Goal: Task Accomplishment & Management: Manage account settings

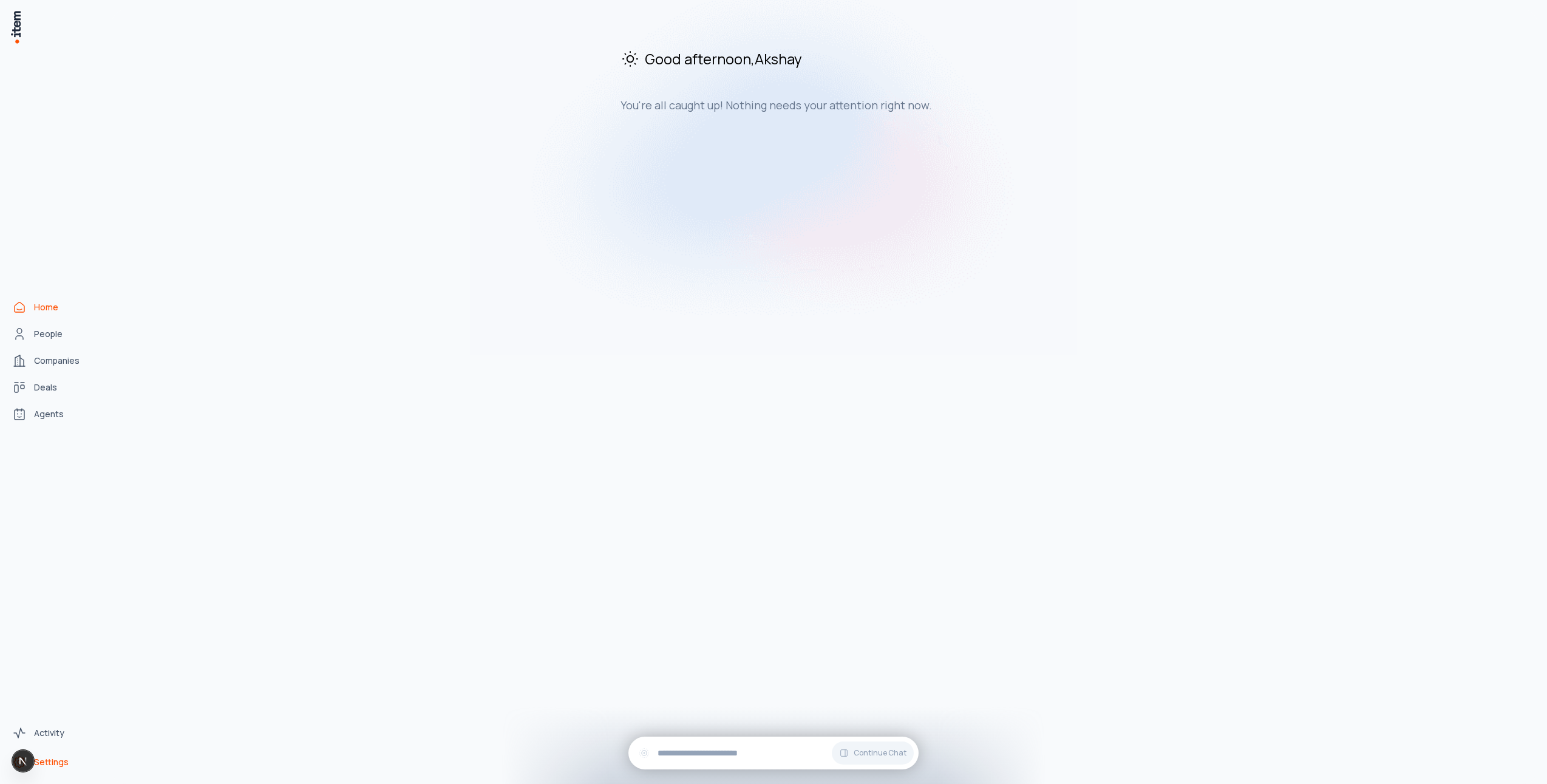
click at [65, 757] on span "Settings" at bounding box center [51, 762] width 35 height 12
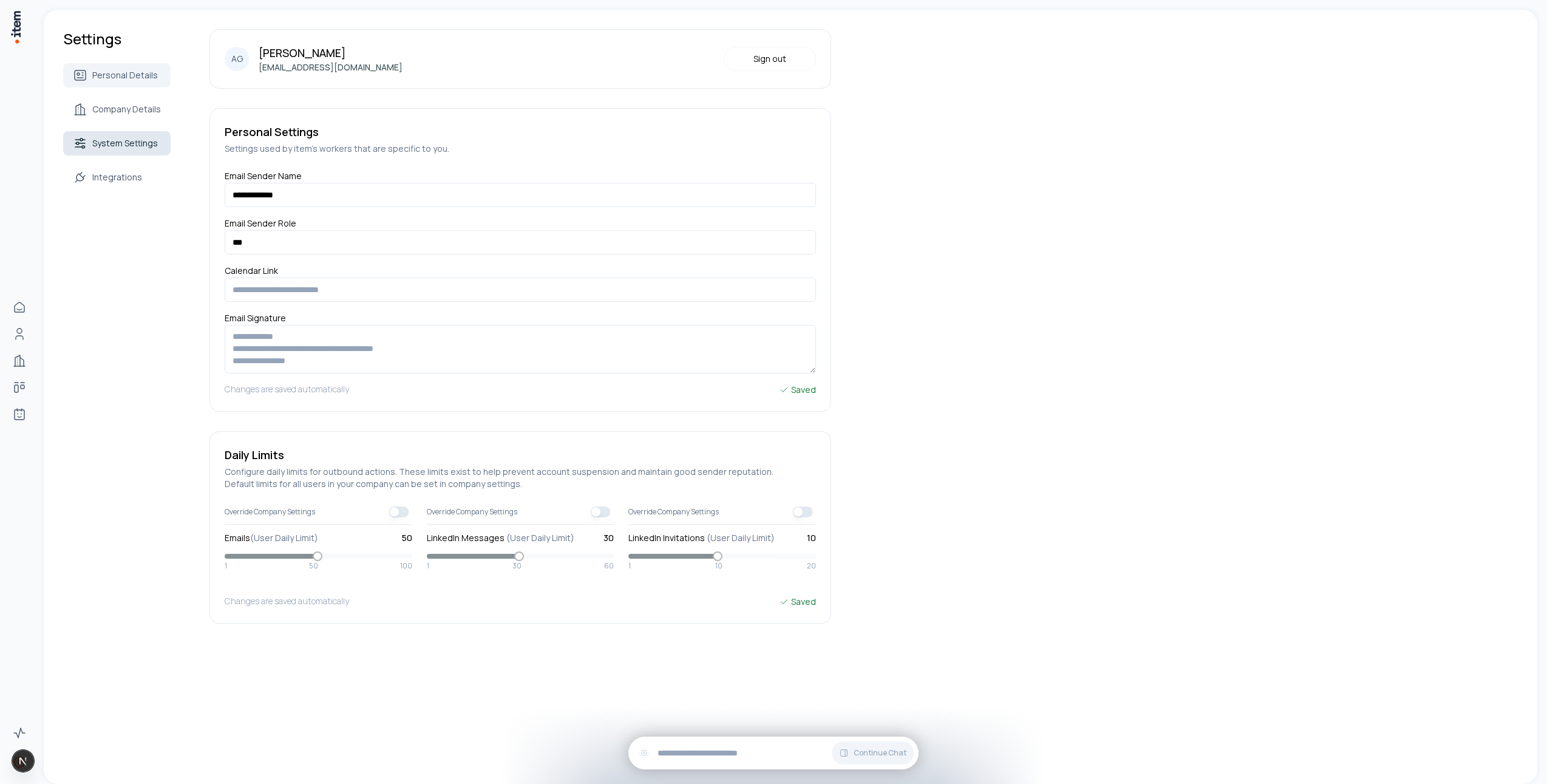
click at [119, 138] on span "System Settings" at bounding box center [124, 143] width 65 height 12
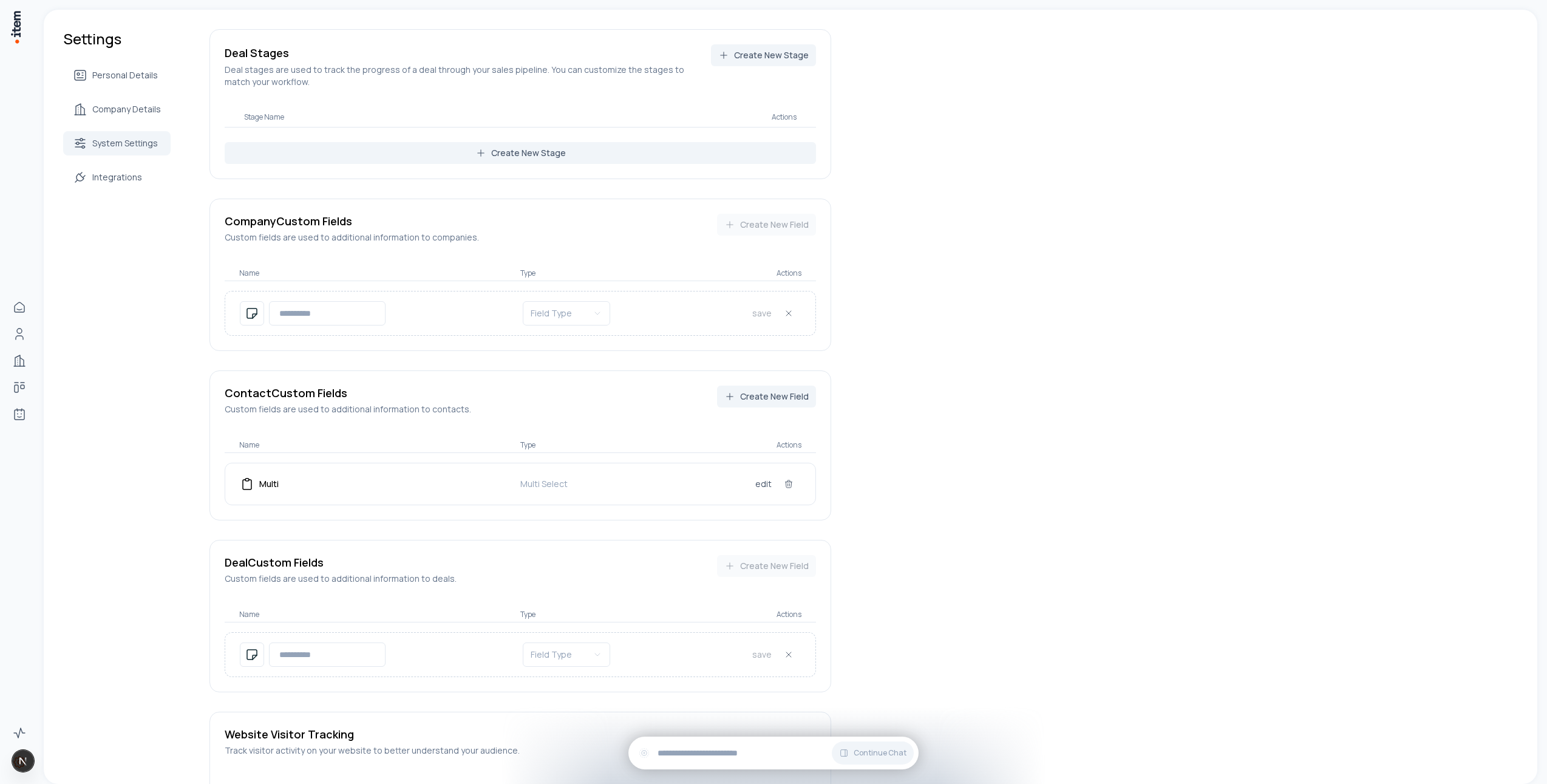
click at [110, 190] on div "Settings Personal Details Company Details System Settings Integrations Deal Sta…" at bounding box center [791, 455] width 1494 height 891
click at [114, 179] on span "Integrations" at bounding box center [117, 177] width 50 height 12
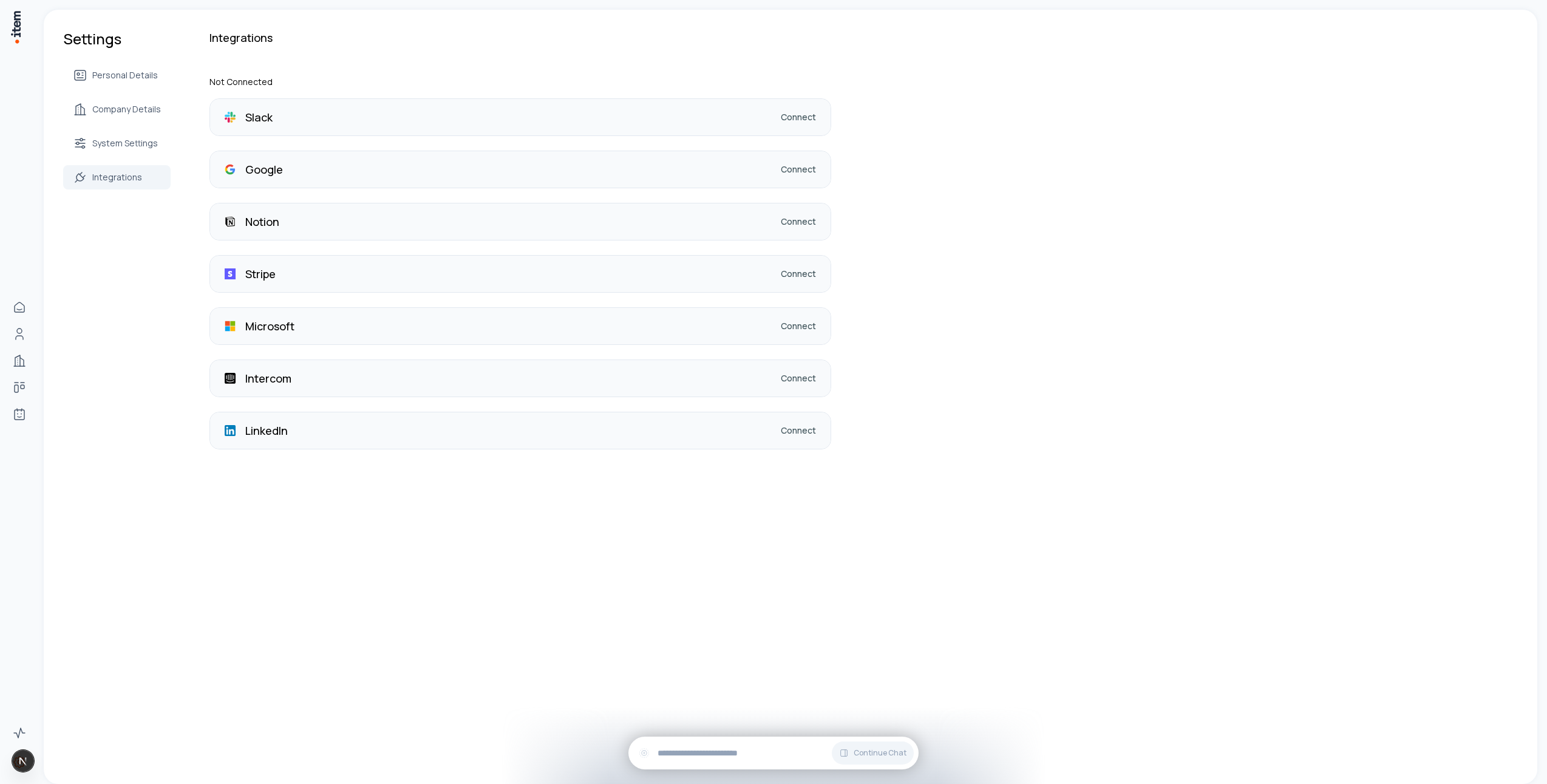
click at [781, 432] on link "Connect" at bounding box center [798, 430] width 35 height 12
click at [786, 430] on link "Connect" at bounding box center [798, 430] width 35 height 12
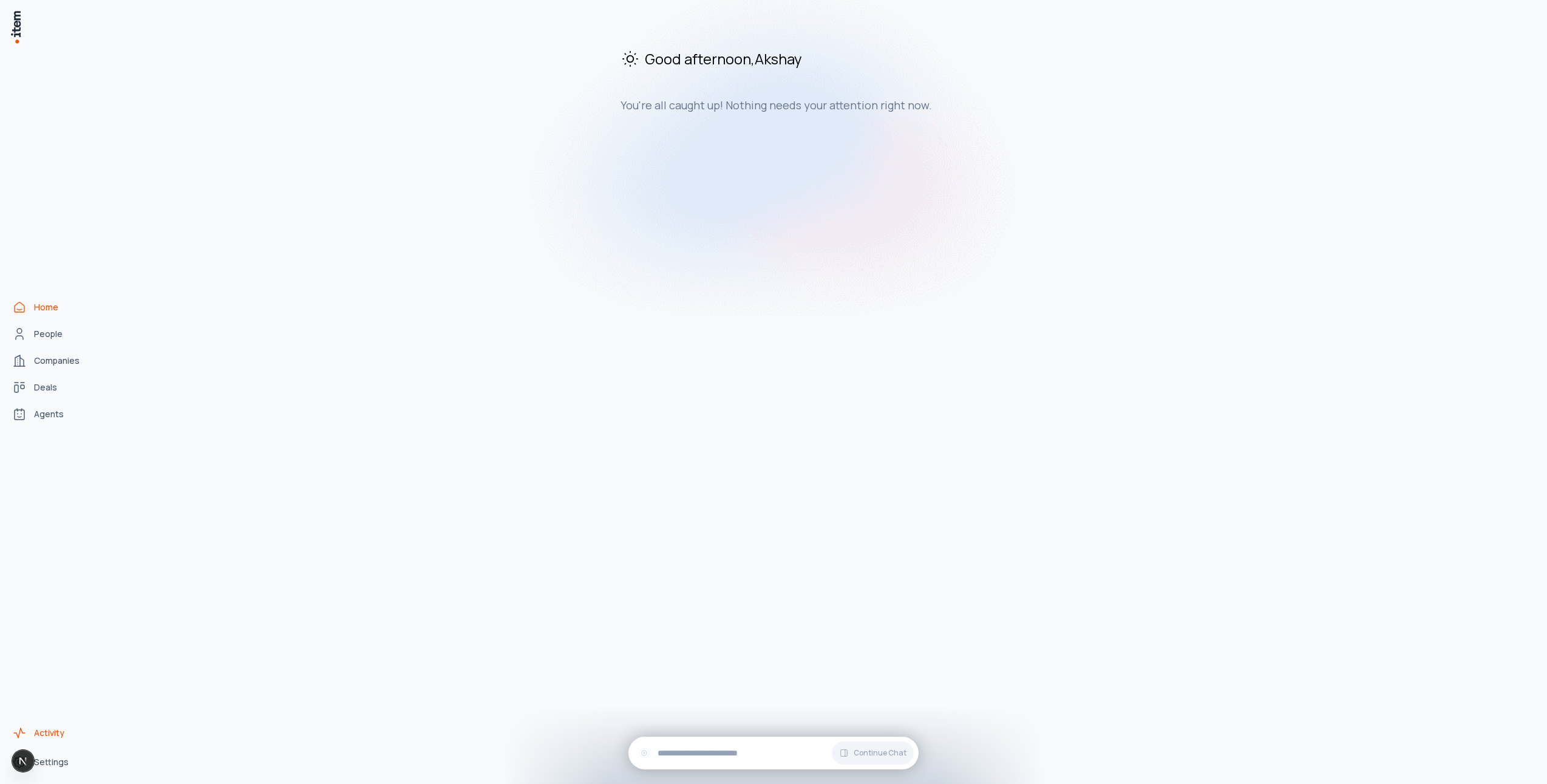
drag, startPoint x: 51, startPoint y: 766, endPoint x: 95, endPoint y: 738, distance: 52.2
click at [51, 766] on span "Settings" at bounding box center [51, 762] width 35 height 12
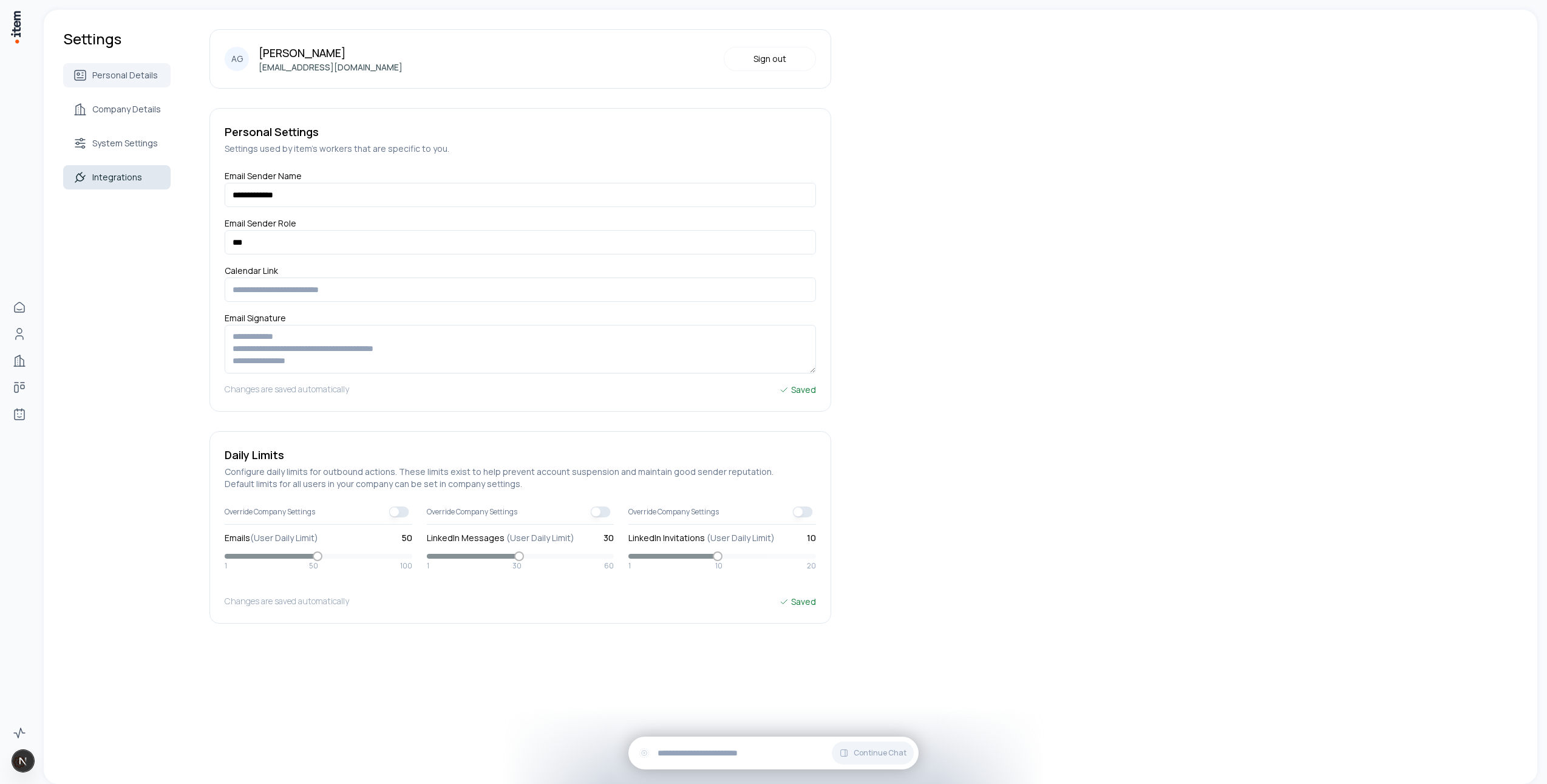
click at [108, 179] on span "Integrations" at bounding box center [117, 177] width 50 height 12
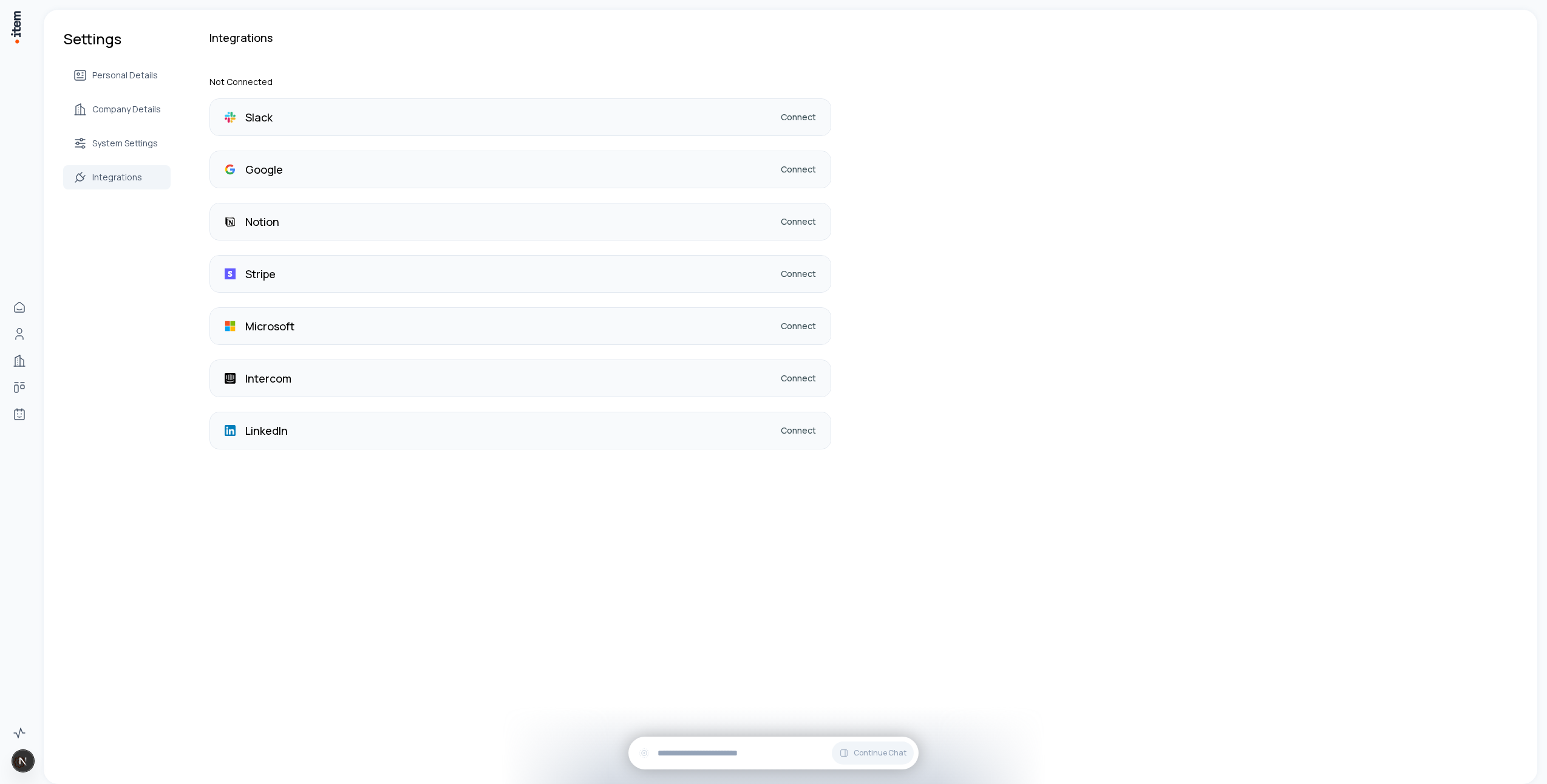
click at [785, 437] on div "LinkedIn Connect" at bounding box center [520, 430] width 620 height 36
click at [787, 431] on link "Connect" at bounding box center [798, 430] width 35 height 12
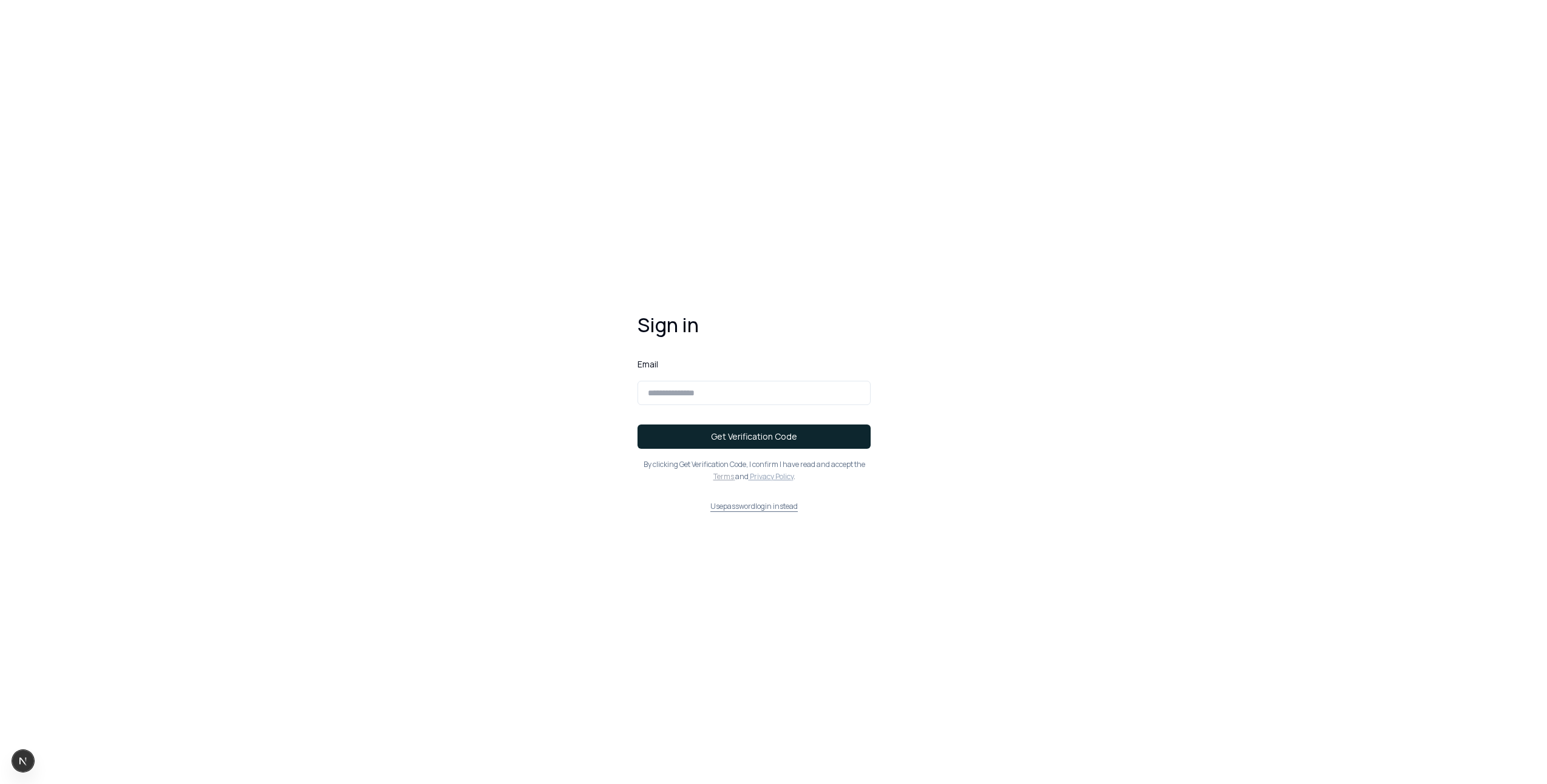
click at [736, 508] on button "Use password login instead" at bounding box center [754, 506] width 233 height 10
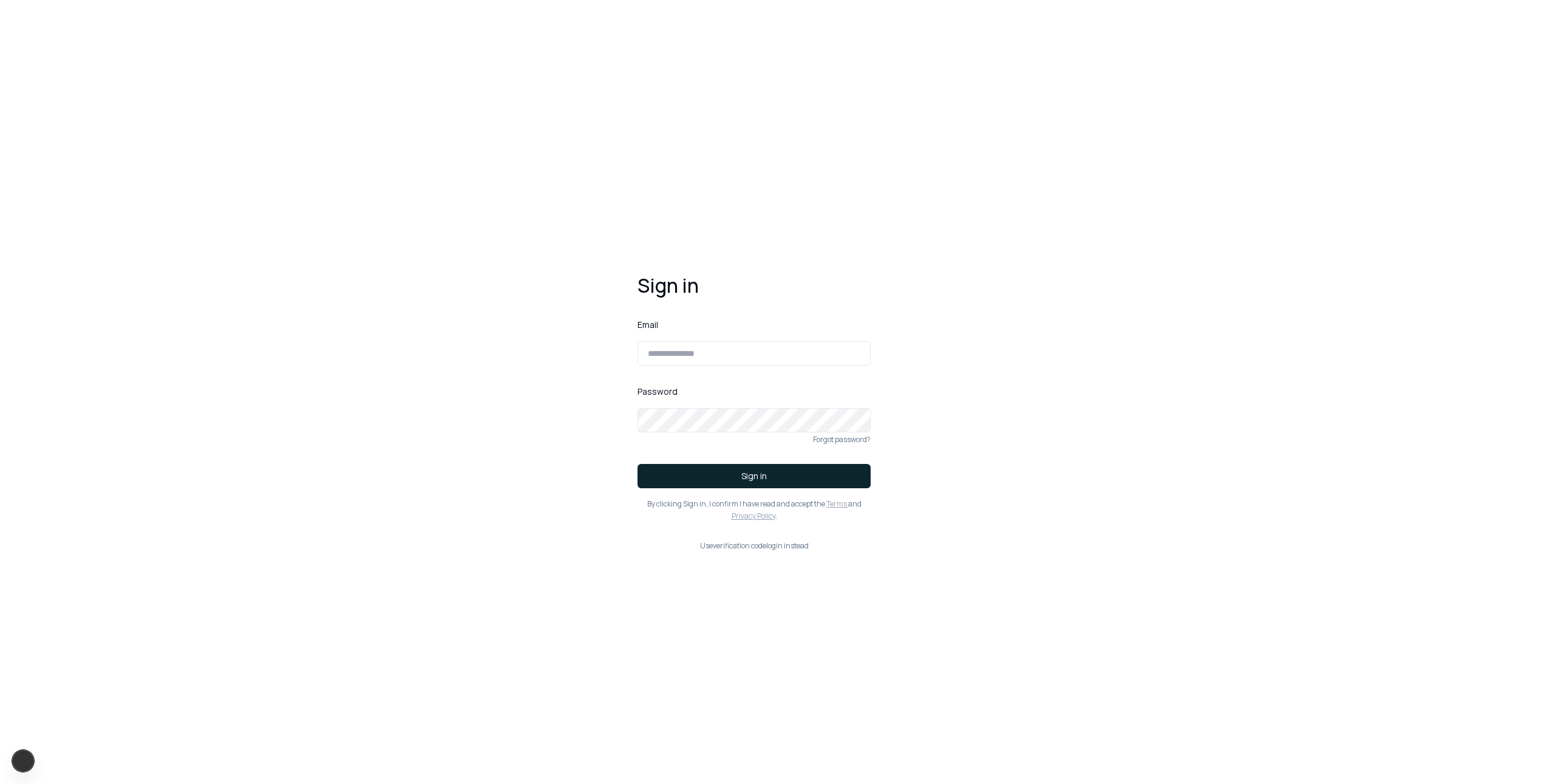
click at [736, 437] on div "Forgot password?" at bounding box center [754, 439] width 233 height 10
type input "**********"
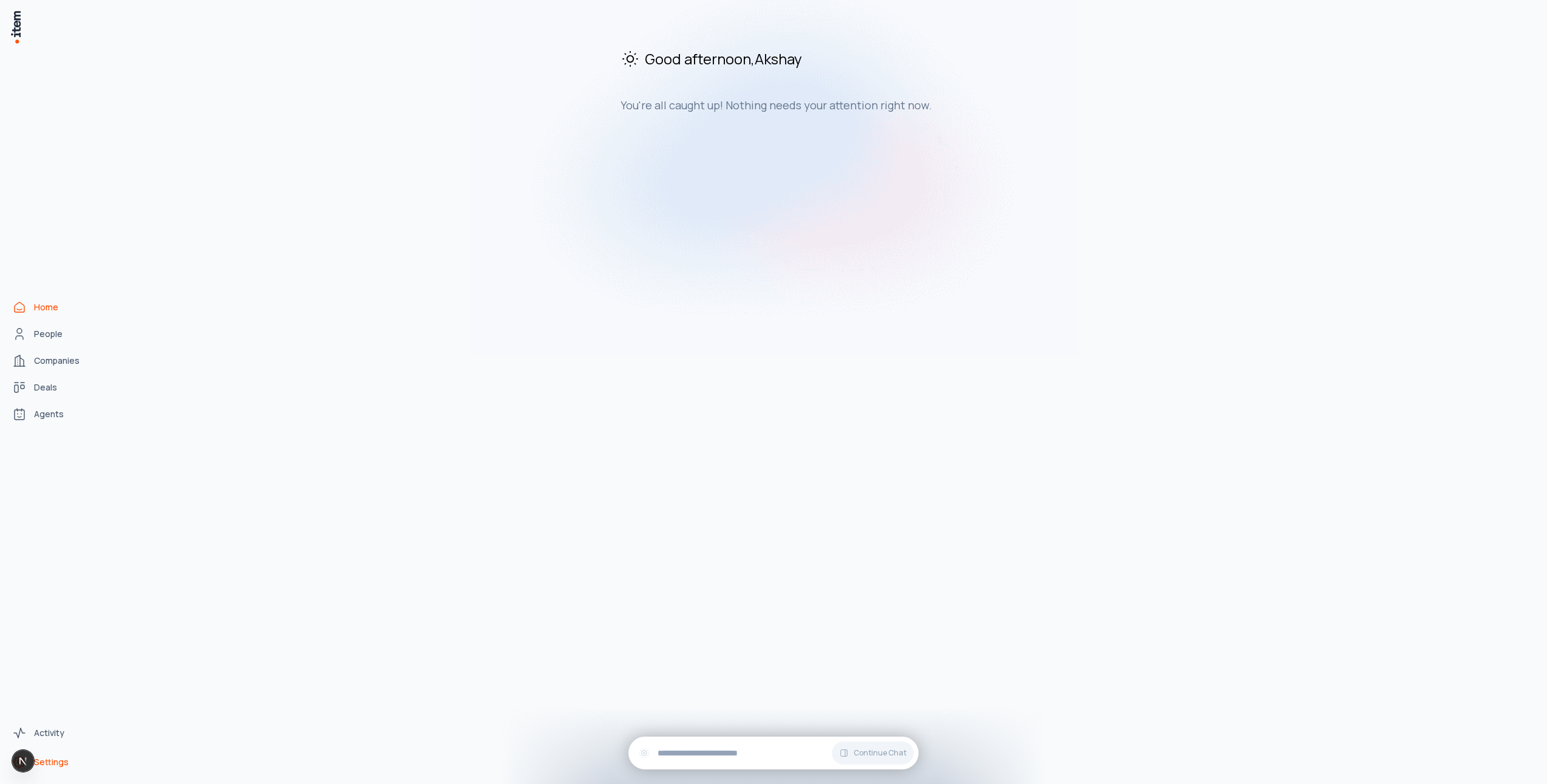
click at [69, 759] on link "Settings" at bounding box center [53, 761] width 92 height 24
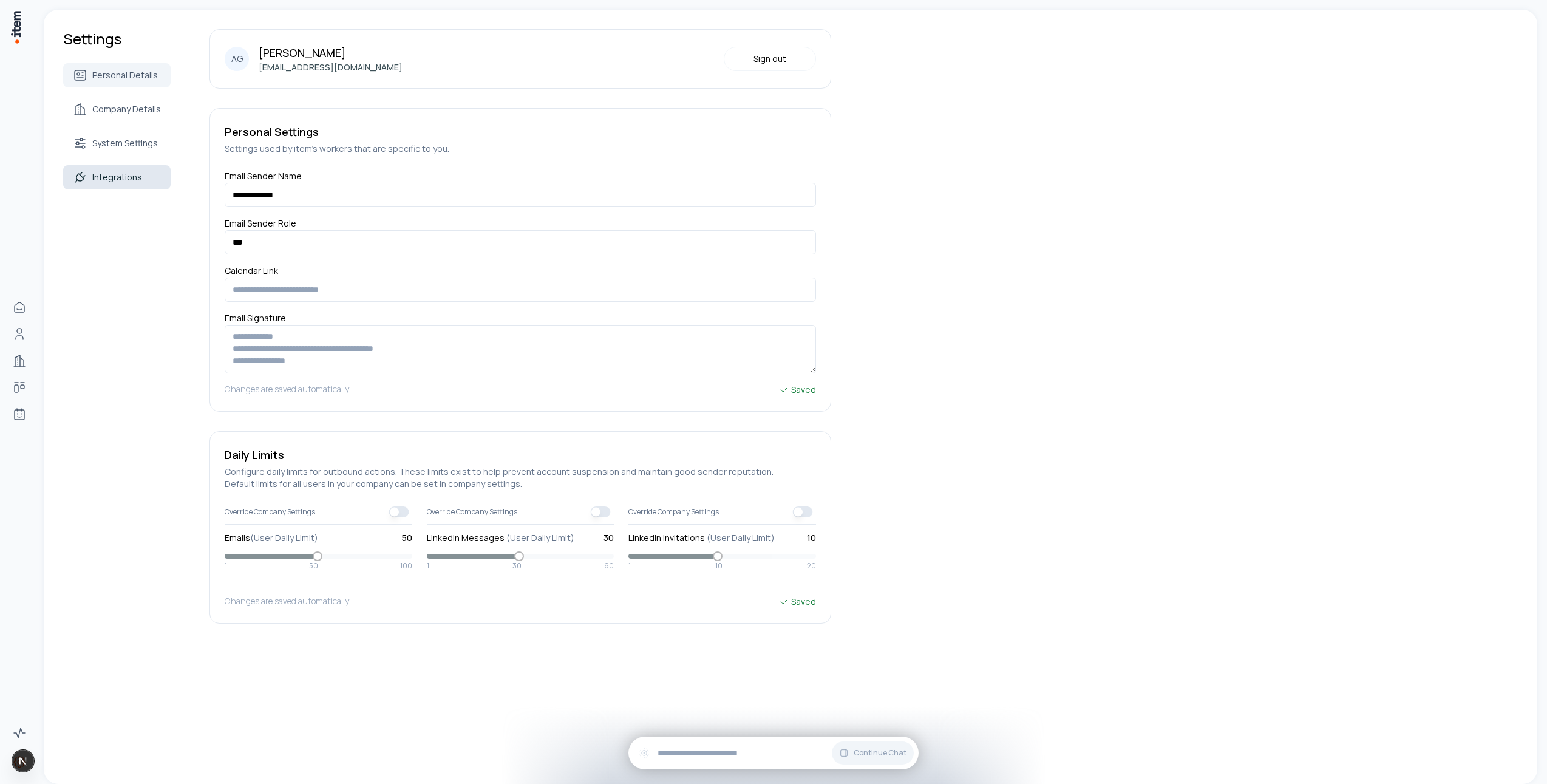
click at [101, 167] on link "Integrations" at bounding box center [117, 177] width 108 height 24
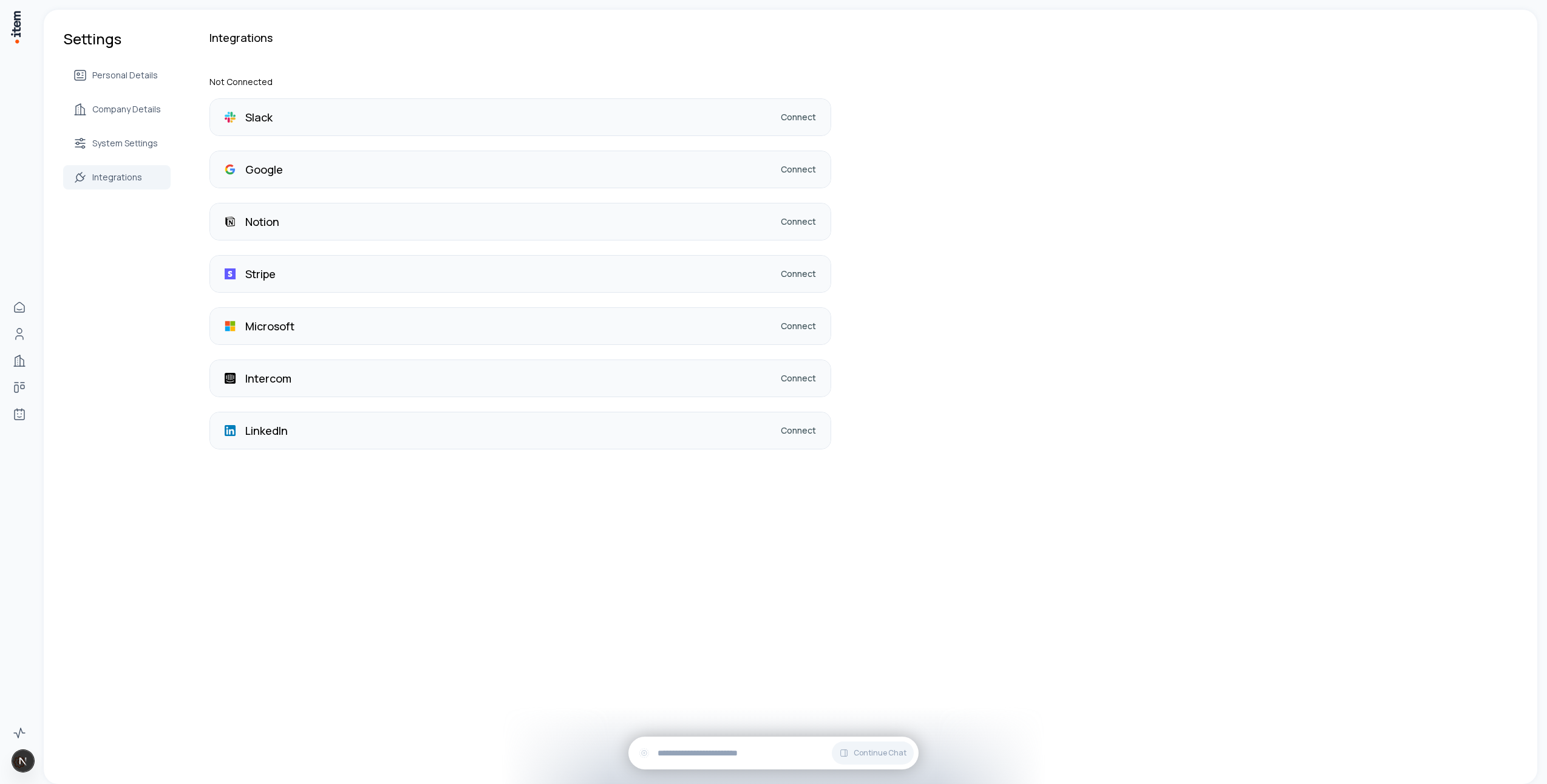
click at [790, 437] on div "LinkedIn Connect" at bounding box center [520, 430] width 620 height 36
click at [790, 430] on link "Connect" at bounding box center [798, 430] width 35 height 12
click at [807, 757] on input "text" at bounding box center [783, 753] width 251 height 13
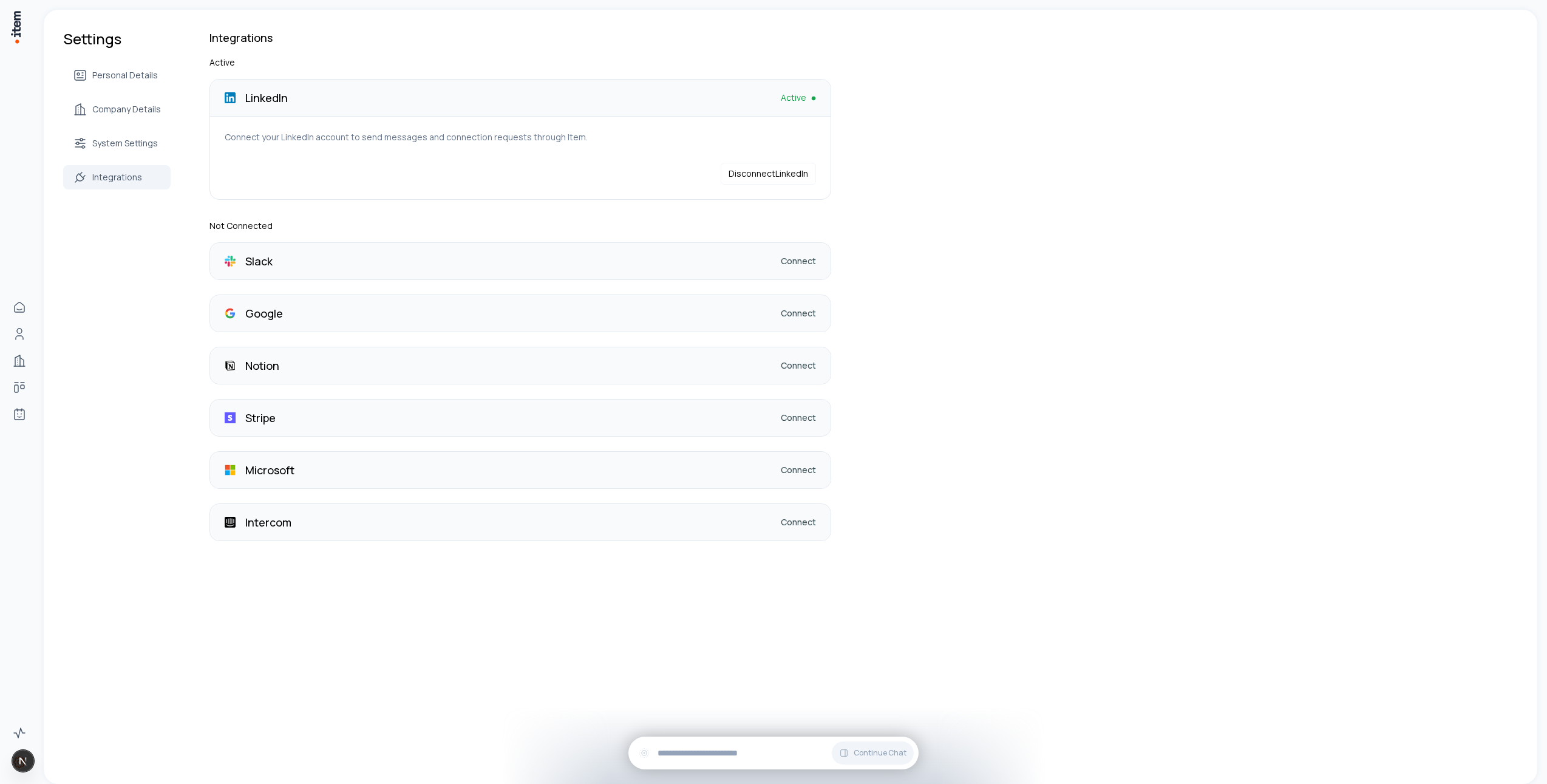
click at [663, 627] on div "Settings Personal Details Company Details System Settings Integrations Integrat…" at bounding box center [791, 397] width 1494 height 774
click at [686, 748] on input "text" at bounding box center [783, 753] width 251 height 13
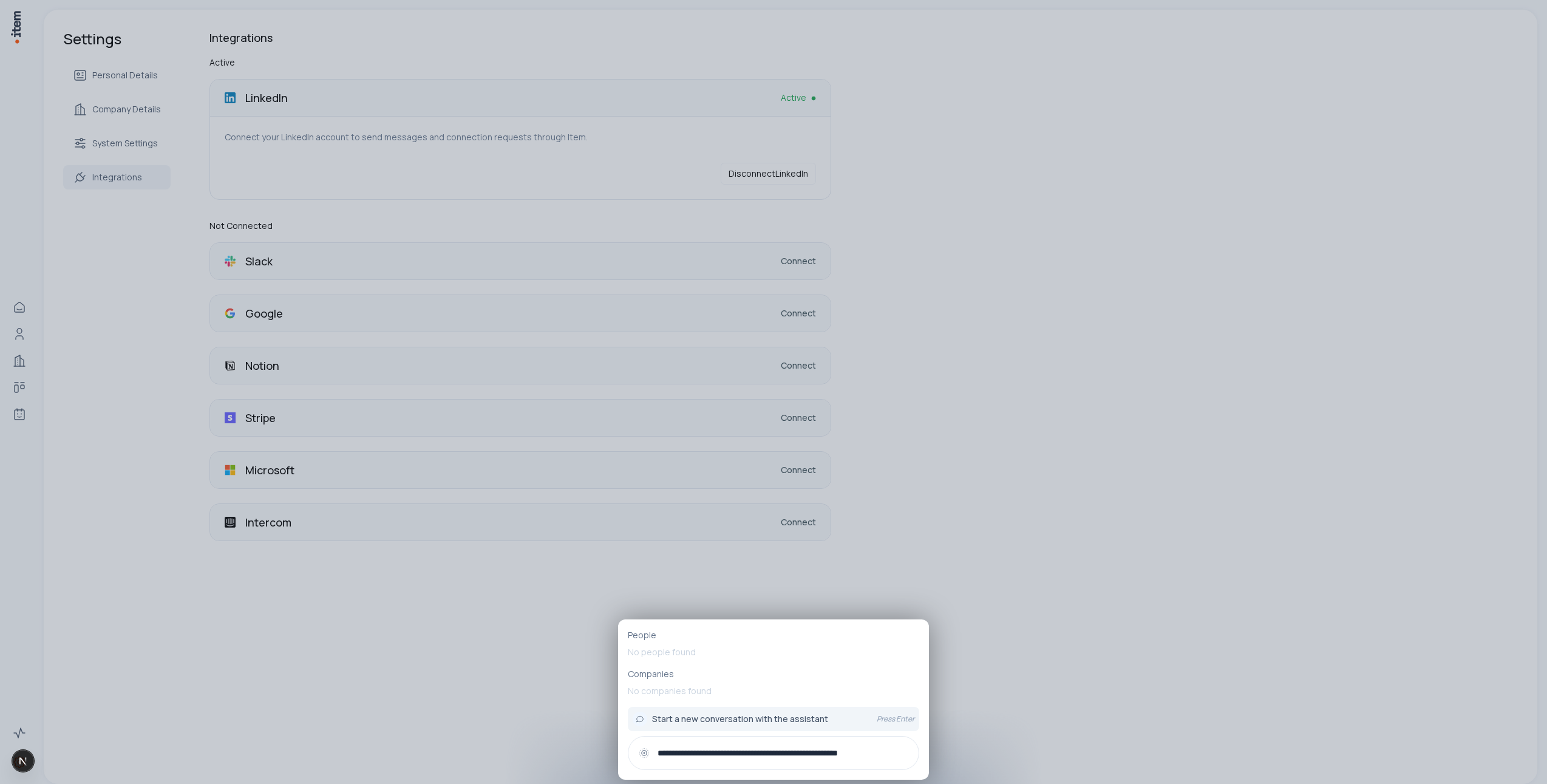
paste input "**********"
type input "**********"
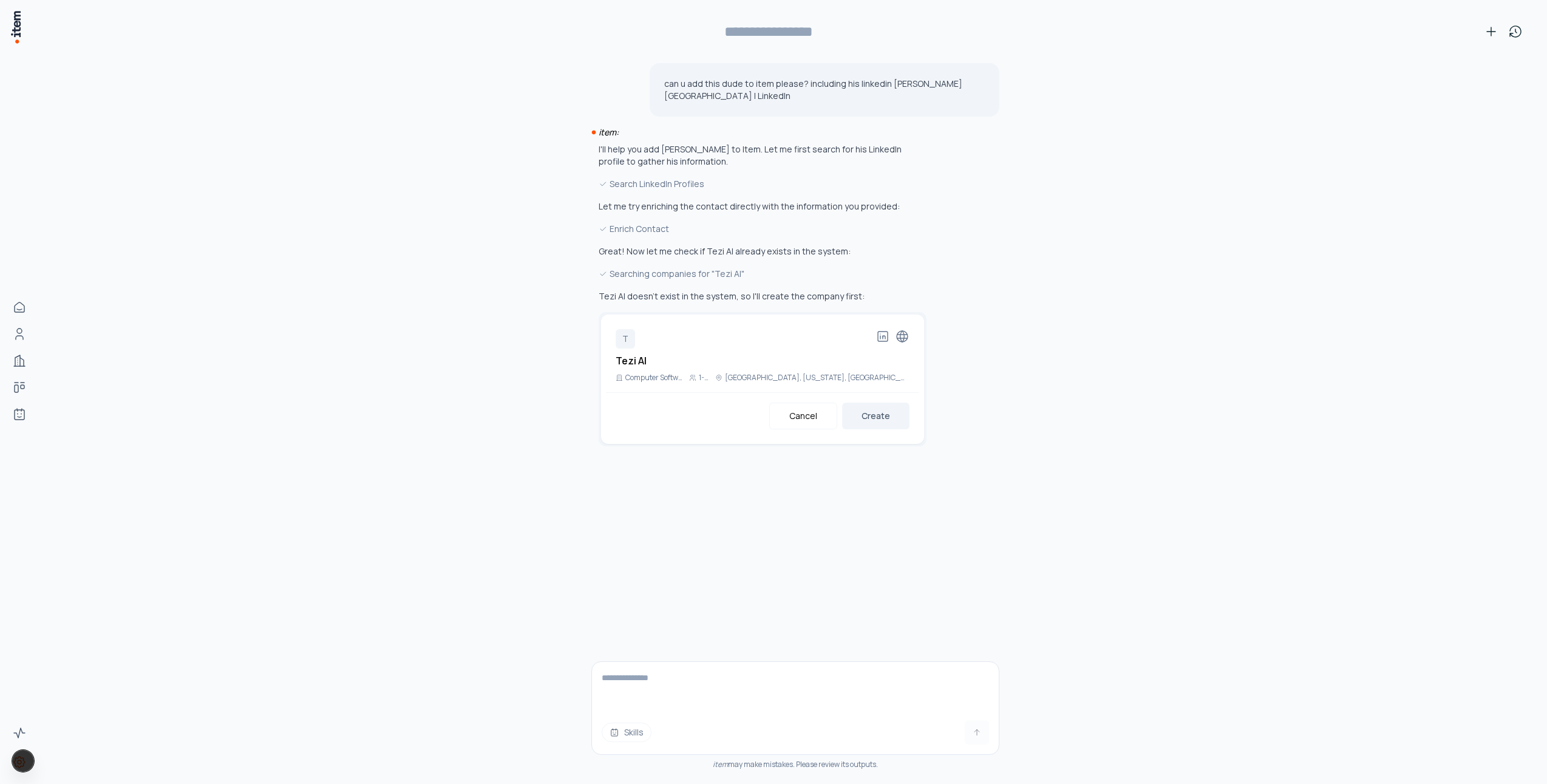
type input "**********"
click at [900, 420] on button "Create" at bounding box center [875, 416] width 67 height 27
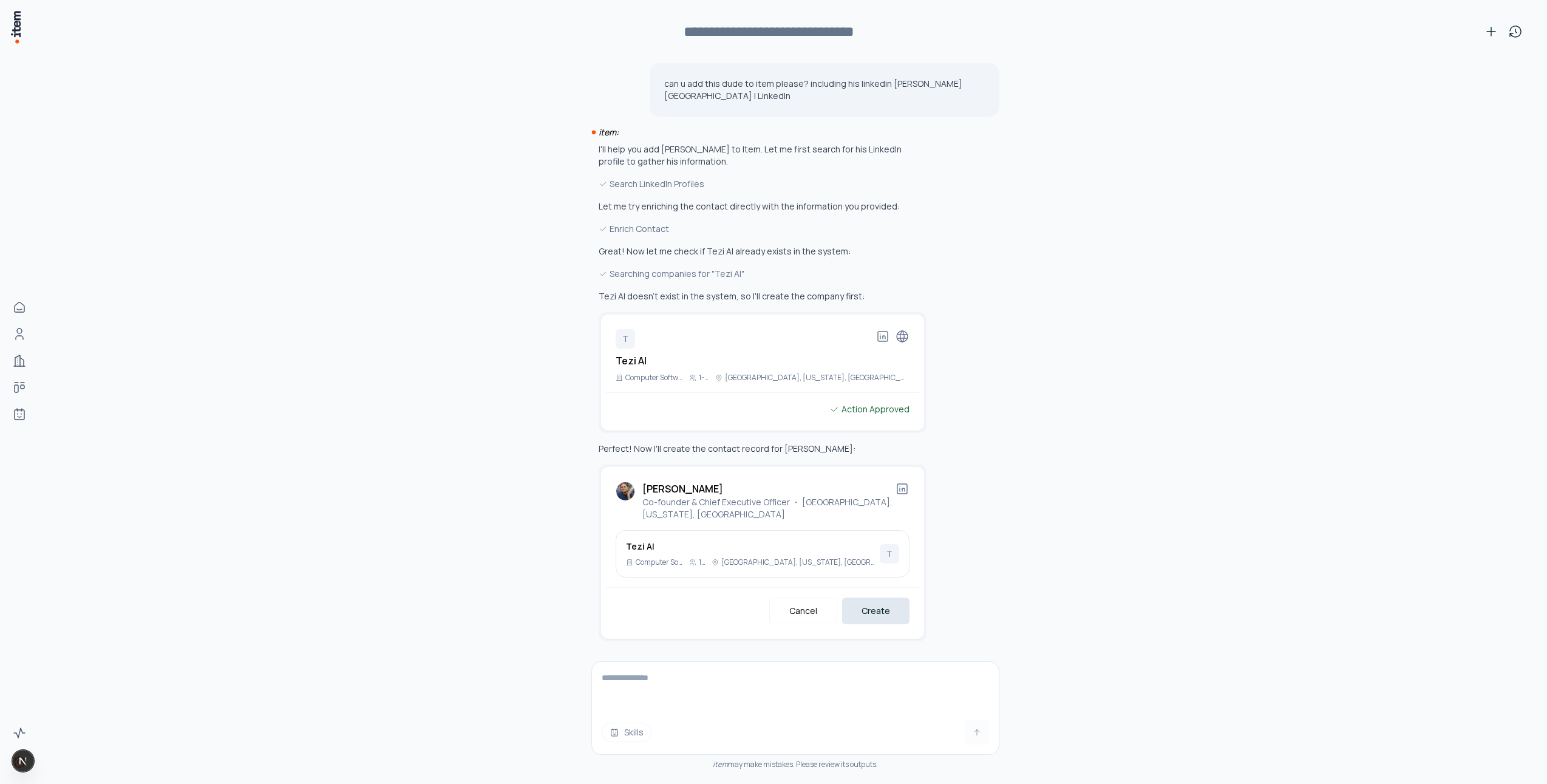
click at [875, 618] on button "Create" at bounding box center [875, 611] width 67 height 27
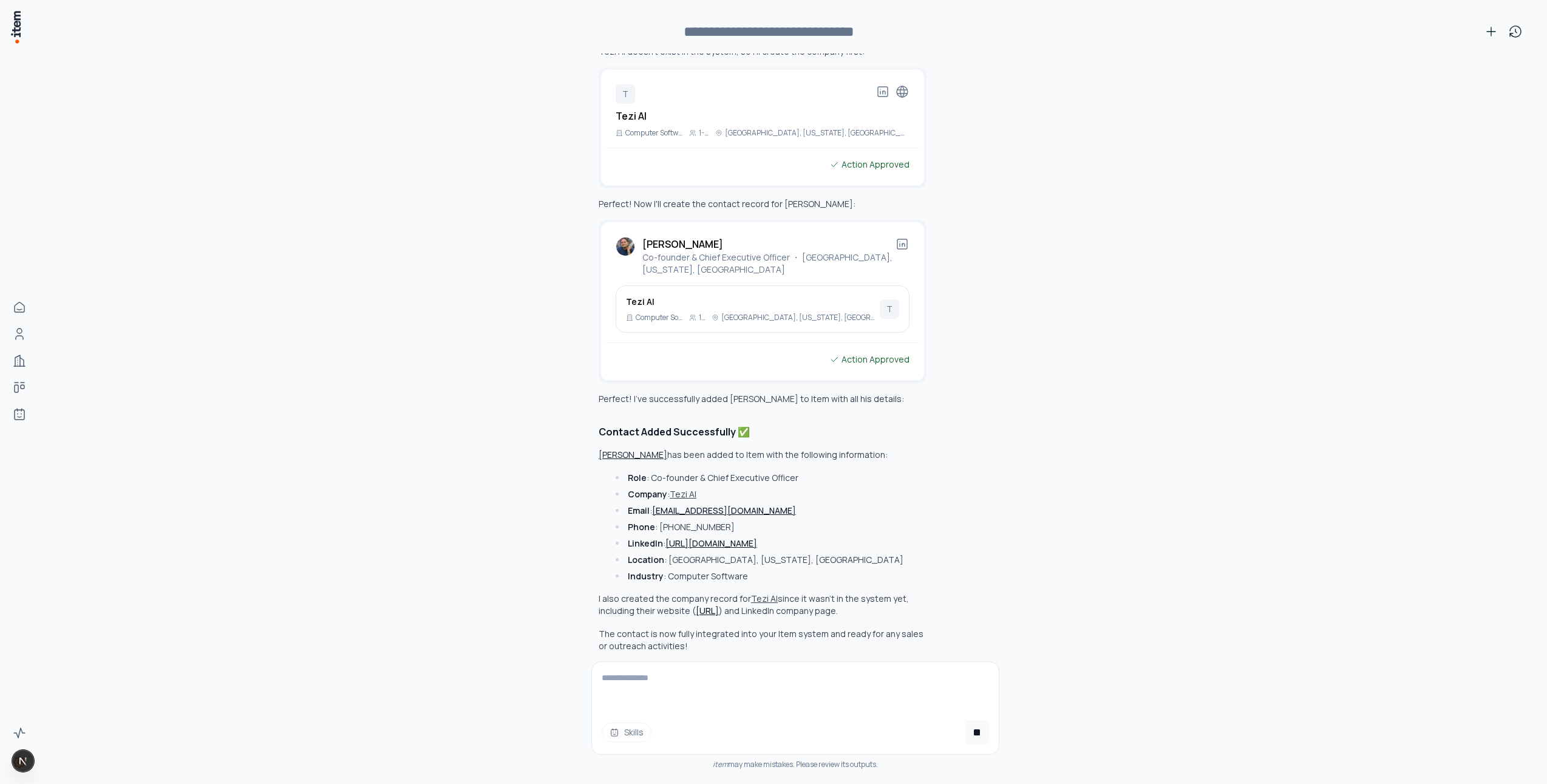
scroll to position [254, 0]
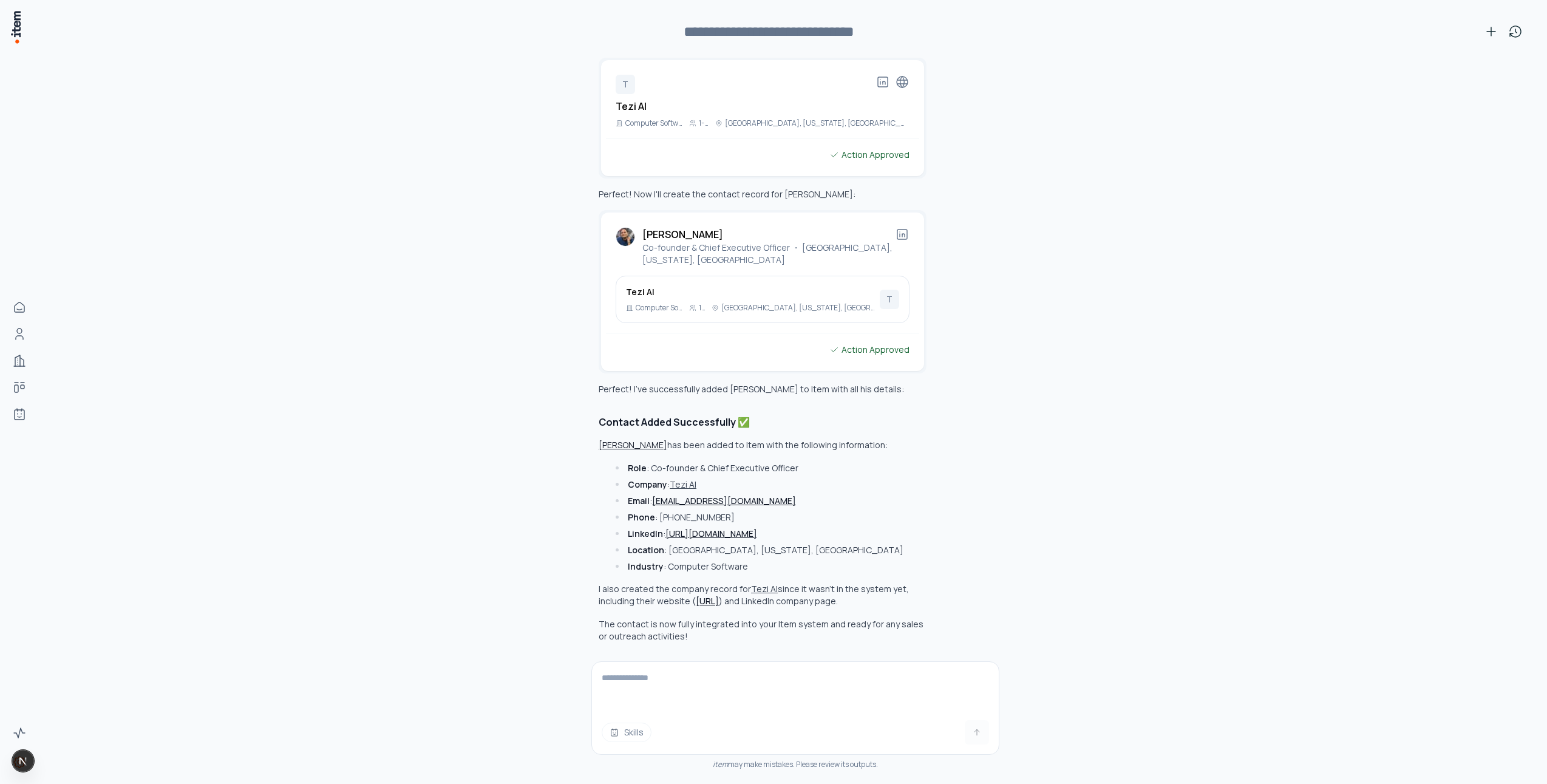
click at [638, 440] on button "Raghavendra Prabhu" at bounding box center [633, 445] width 69 height 12
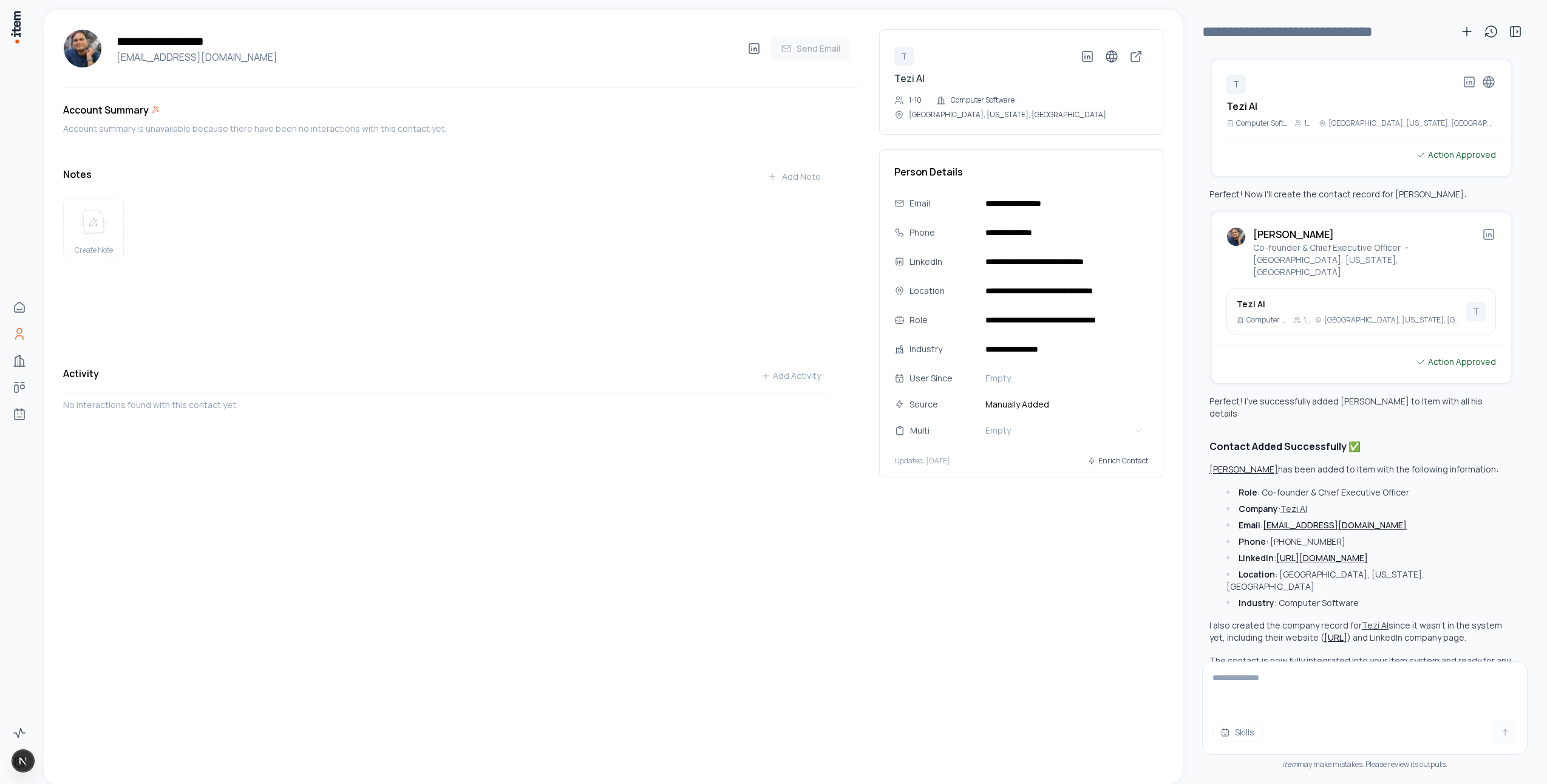
click at [464, 557] on div "**********" at bounding box center [613, 397] width 1139 height 774
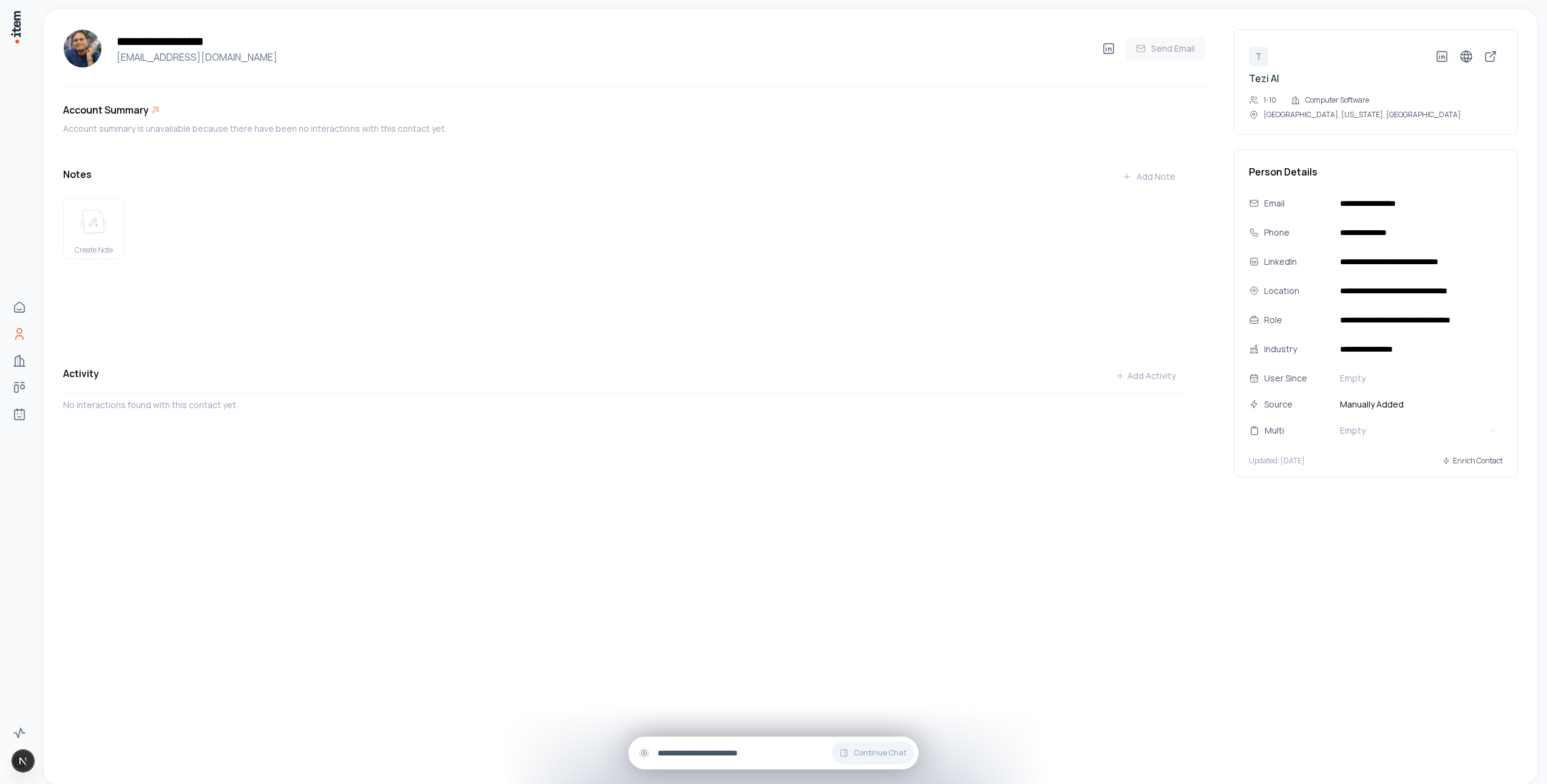
click at [689, 748] on input "text" at bounding box center [783, 753] width 251 height 13
paste input "**********"
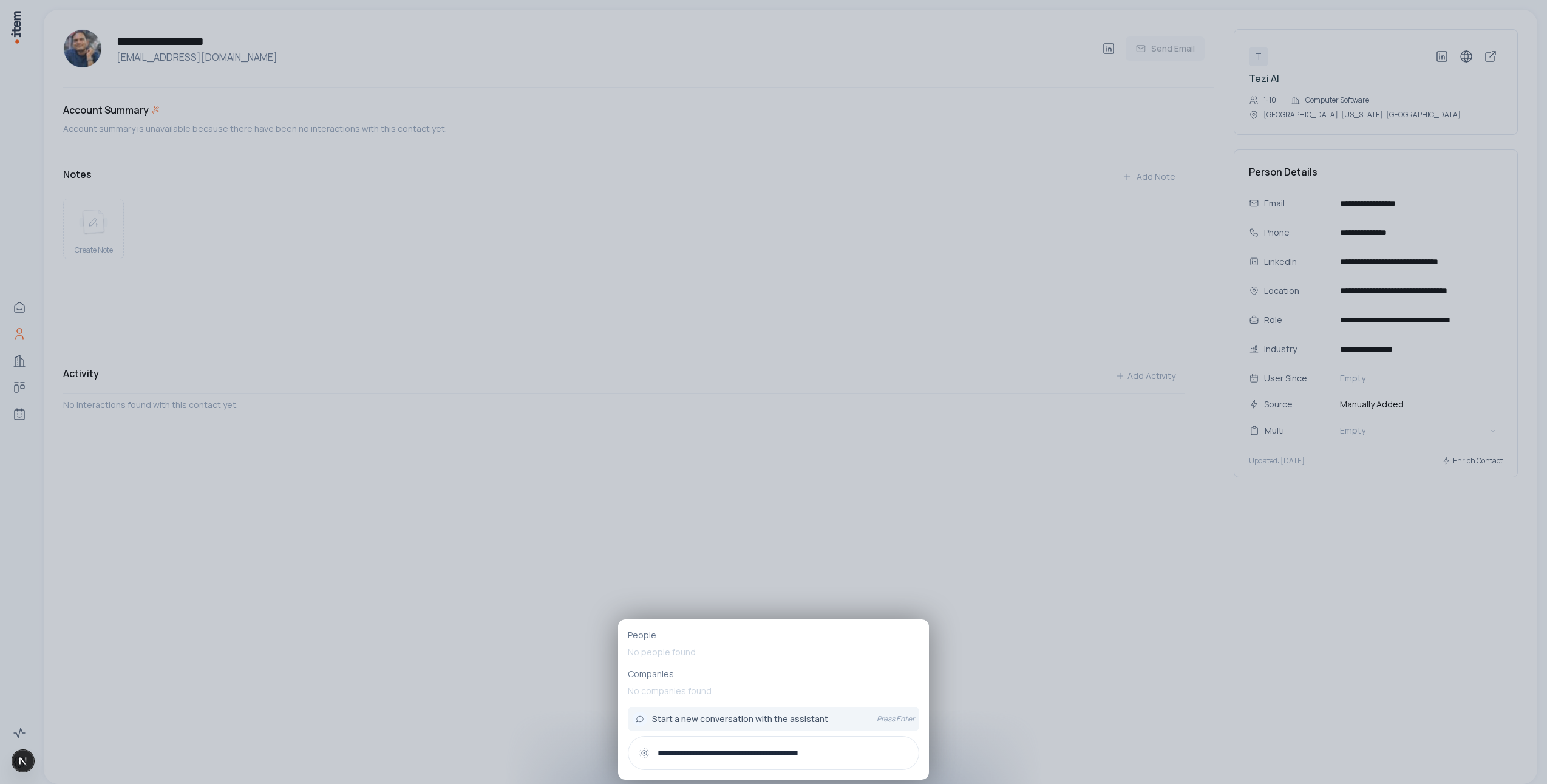
type input "**********"
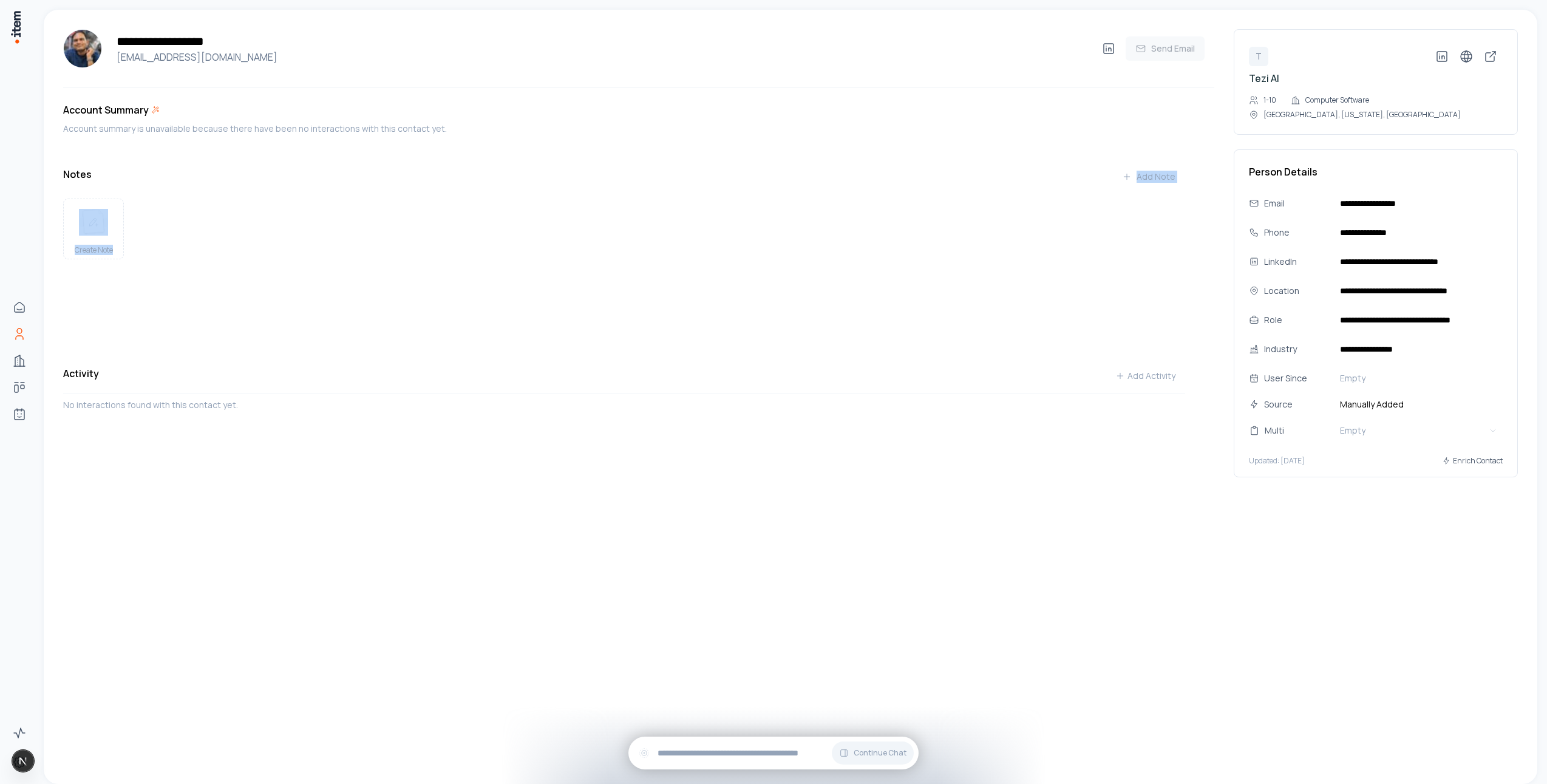
drag, startPoint x: 744, startPoint y: 169, endPoint x: 757, endPoint y: 292, distance: 123.7
click at [757, 287] on div "Notes Add Note Create Note" at bounding box center [623, 249] width 1122 height 170
click at [861, 249] on div "Create Note" at bounding box center [623, 264] width 1122 height 141
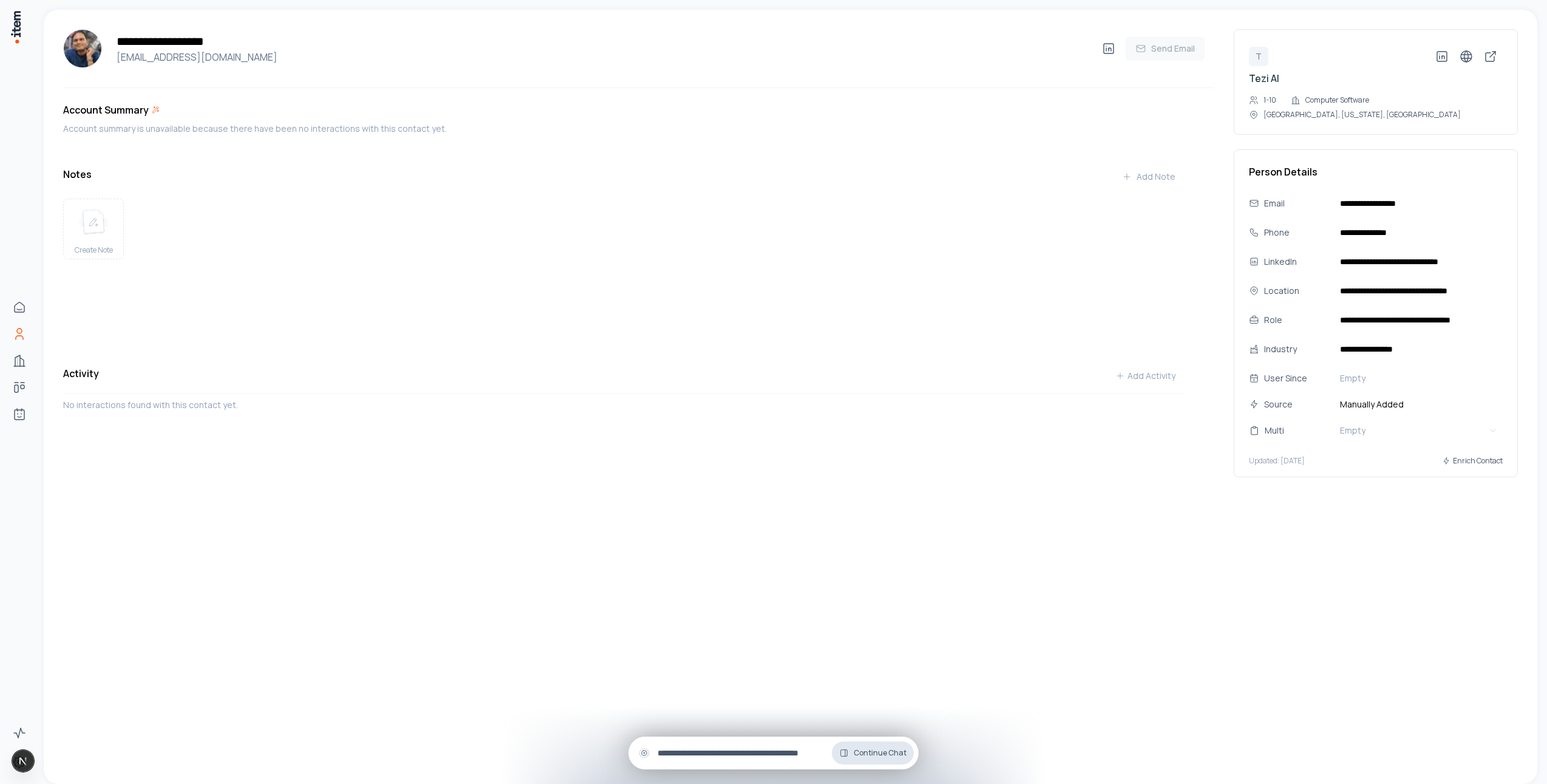
click at [891, 751] on span "Continue Chat" at bounding box center [880, 753] width 53 height 10
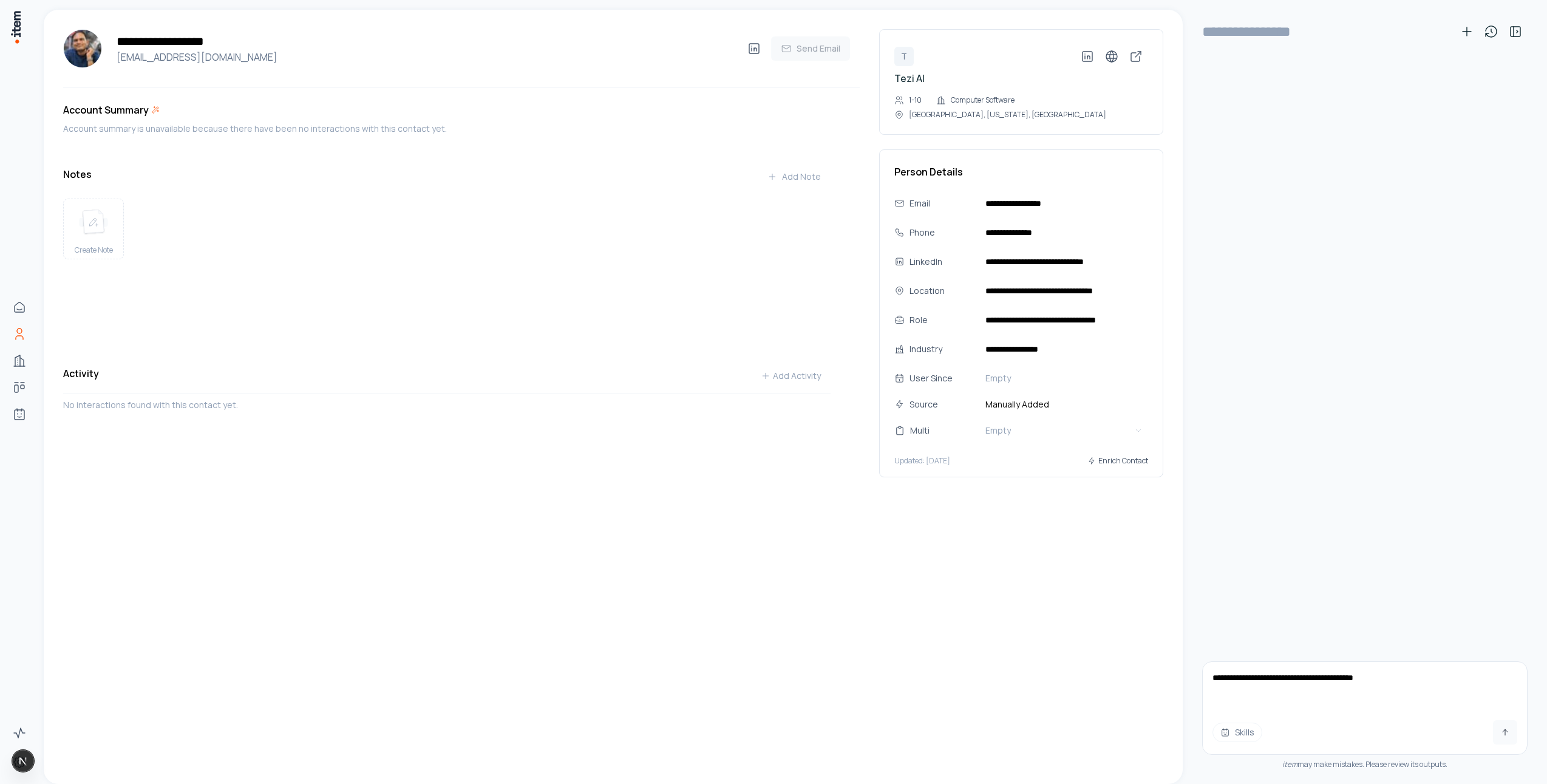
click at [1407, 682] on textarea "**********" at bounding box center [1365, 685] width 324 height 49
click at [1490, 37] on icon at bounding box center [1491, 31] width 15 height 15
click at [1394, 96] on p "Adding a New Contact: Alex Jerome" at bounding box center [1391, 93] width 164 height 12
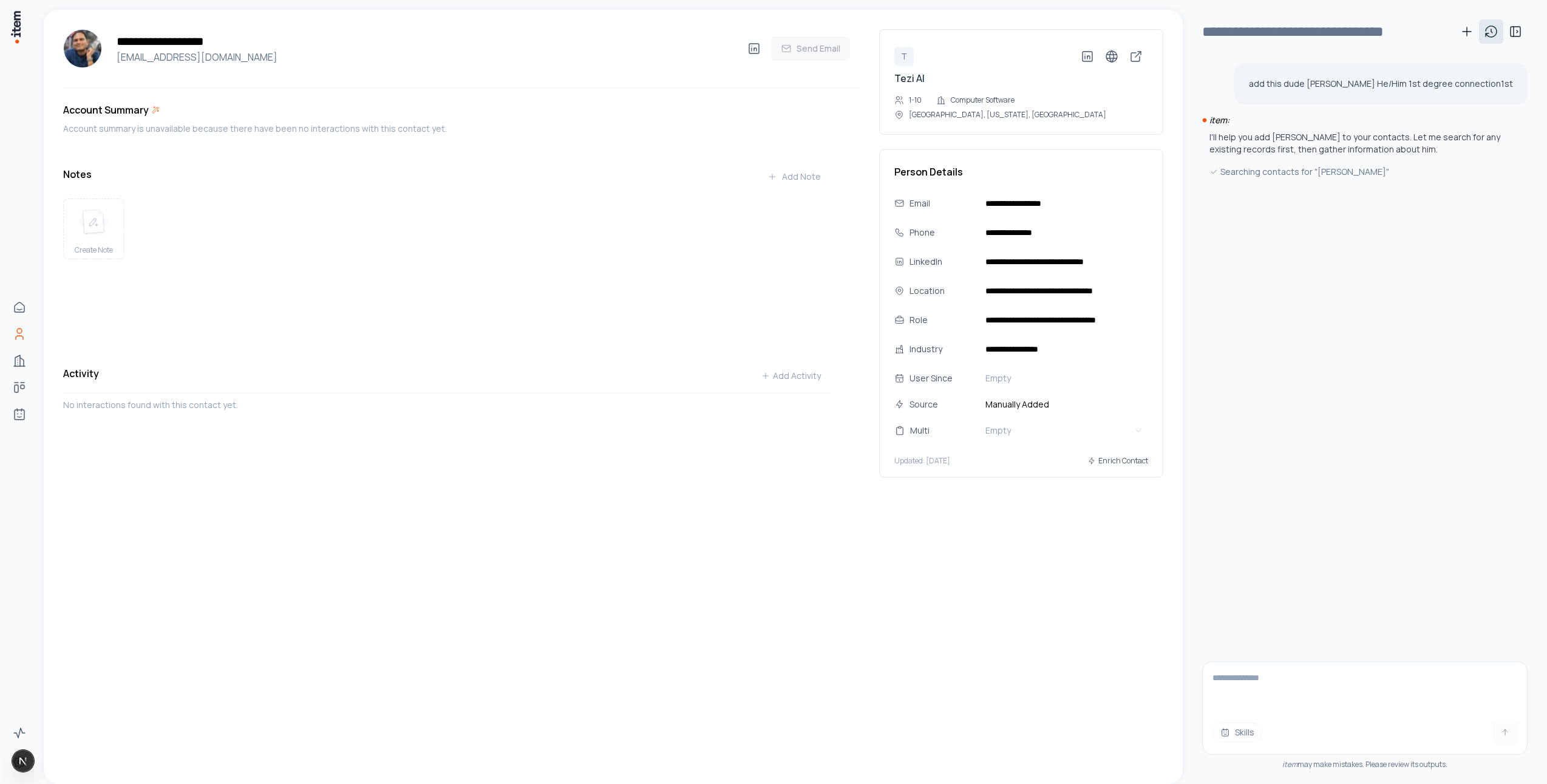
click at [1496, 31] on icon at bounding box center [1491, 31] width 15 height 15
drag, startPoint x: 1433, startPoint y: 135, endPoint x: 1433, endPoint y: 148, distance: 13.0
click at [1433, 135] on p "Adding LinkedIn Contact to Item" at bounding box center [1374, 134] width 129 height 12
type input "**********"
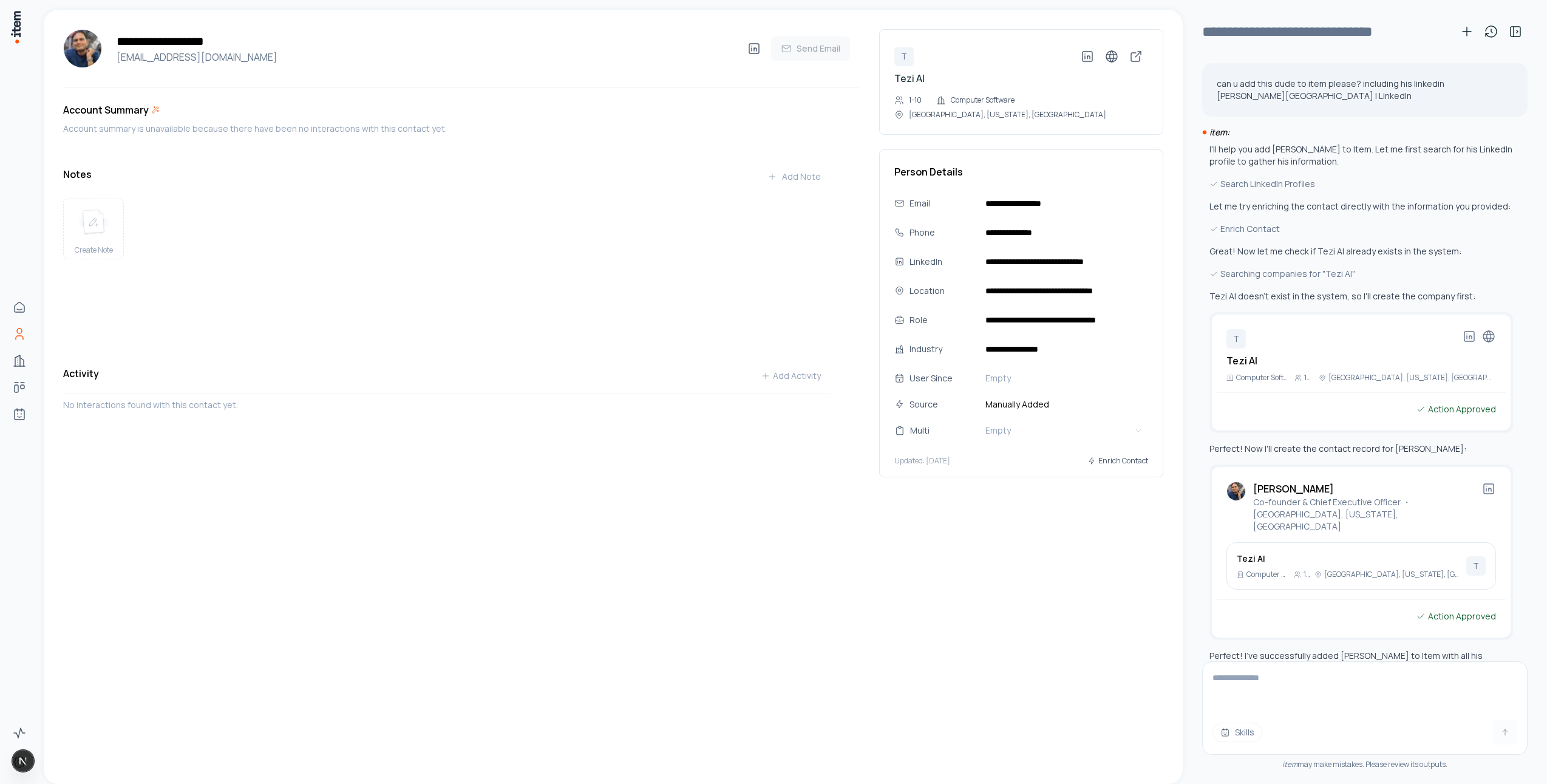
click at [1371, 173] on div "I'll help you add Raghavendra Prabhu to Item. Let me first search for his Linke…" at bounding box center [1361, 538] width 303 height 790
click at [1371, 192] on div "I'll help you add Raghavendra Prabhu to Item. Let me first search for his Linke…" at bounding box center [1361, 538] width 303 height 790
click at [1388, 287] on div "I'll help you add Raghavendra Prabhu to Item. Let me first search for his Linke…" at bounding box center [1361, 538] width 303 height 790
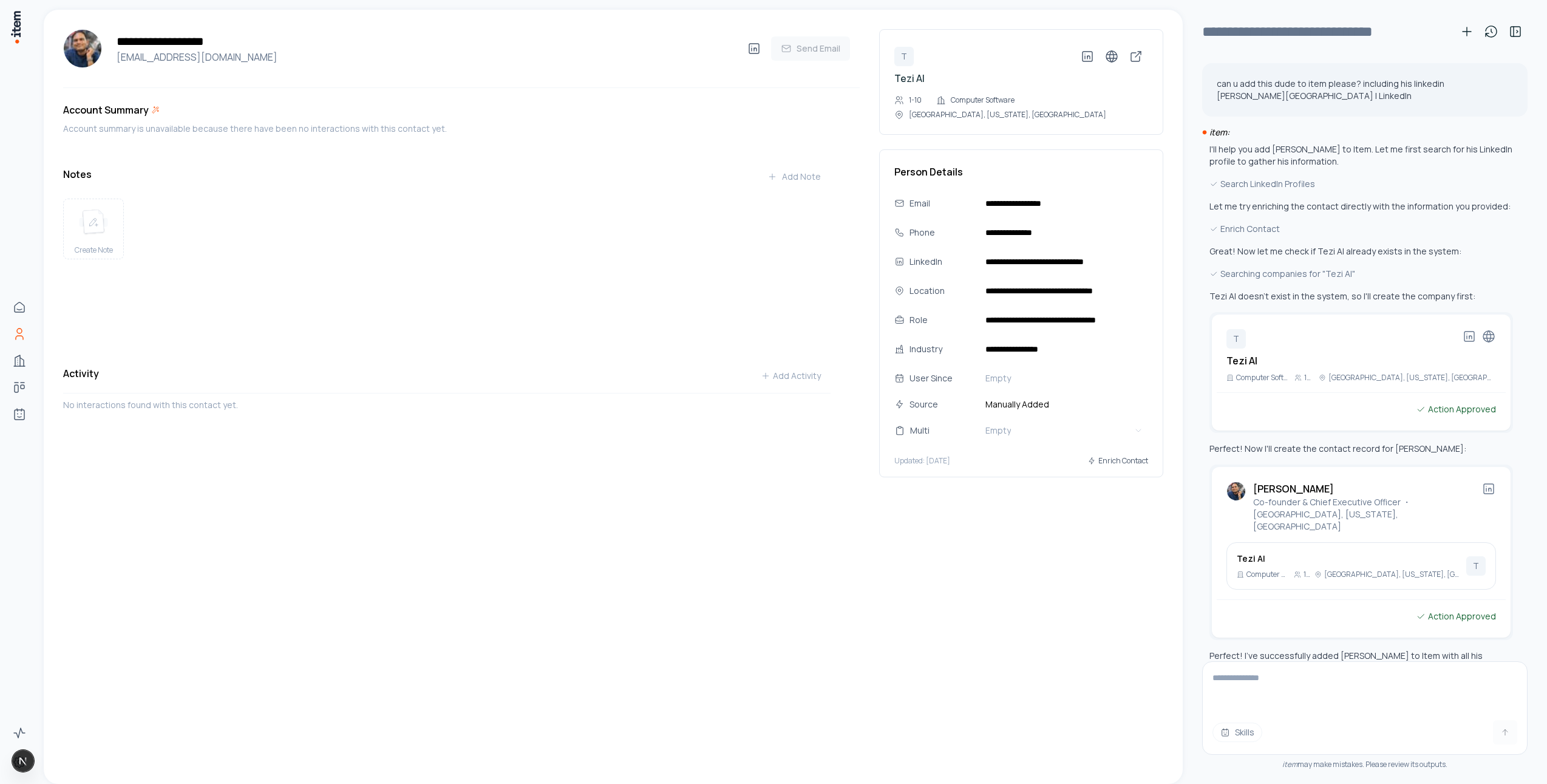
click at [1382, 253] on p "Great! Now let me check if Tezi AI already exists in the system:" at bounding box center [1361, 251] width 303 height 12
click at [1380, 290] on p "Tezi AI doesn't exist in the system, so I'll create the company first:" at bounding box center [1361, 296] width 303 height 12
click at [1380, 289] on div "I'll help you add Raghavendra Prabhu to Item. Let me first search for his Linke…" at bounding box center [1361, 538] width 303 height 790
click at [1379, 283] on div "I'll help you add Raghavendra Prabhu to Item. Let me first search for his Linke…" at bounding box center [1361, 538] width 303 height 790
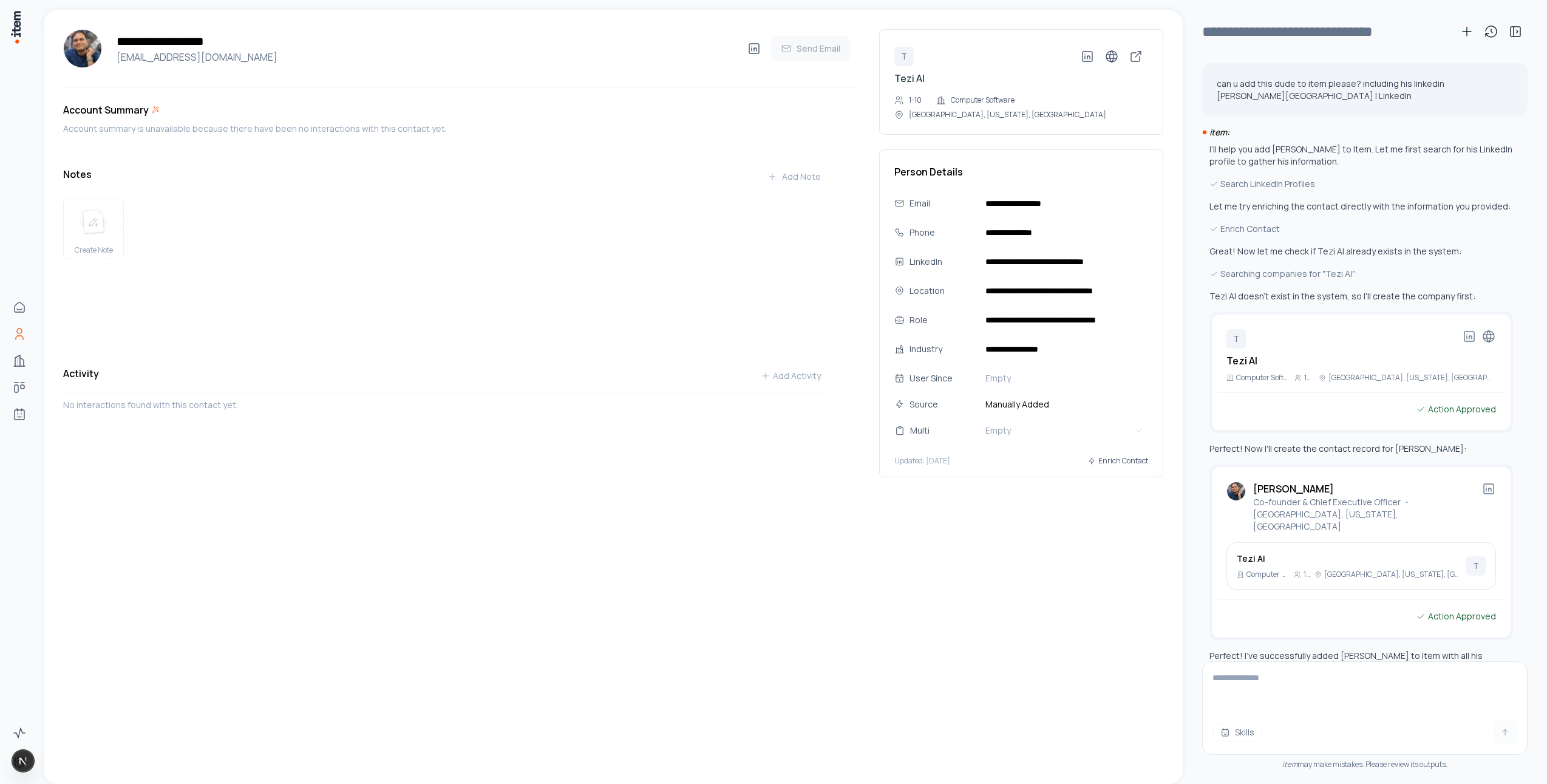
click at [1379, 283] on div "I'll help you add Raghavendra Prabhu to Item. Let me first search for his Linke…" at bounding box center [1361, 538] width 303 height 790
